Goal: Task Accomplishment & Management: Manage account settings

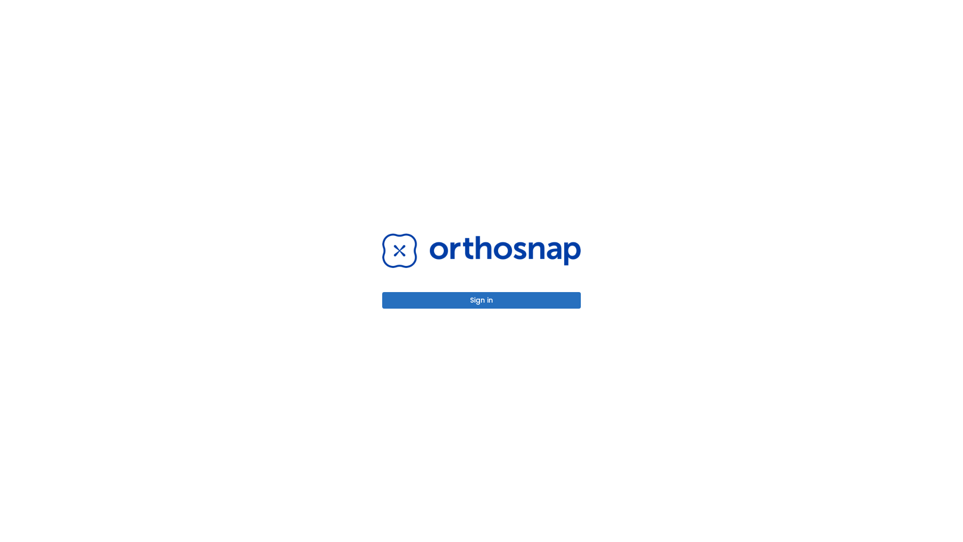
click at [482, 300] on button "Sign in" at bounding box center [481, 300] width 199 height 17
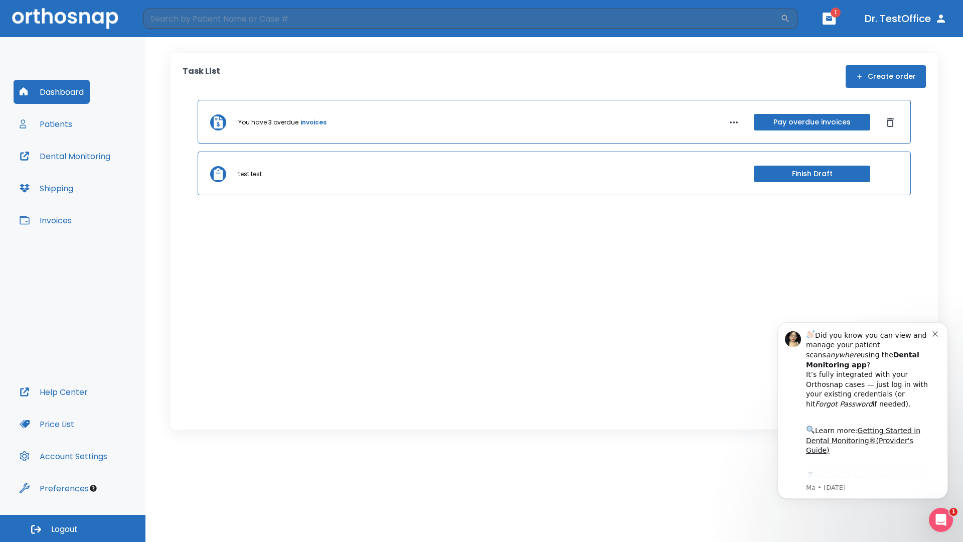
click at [73, 528] on span "Logout" at bounding box center [64, 529] width 27 height 11
